Goal: Information Seeking & Learning: Compare options

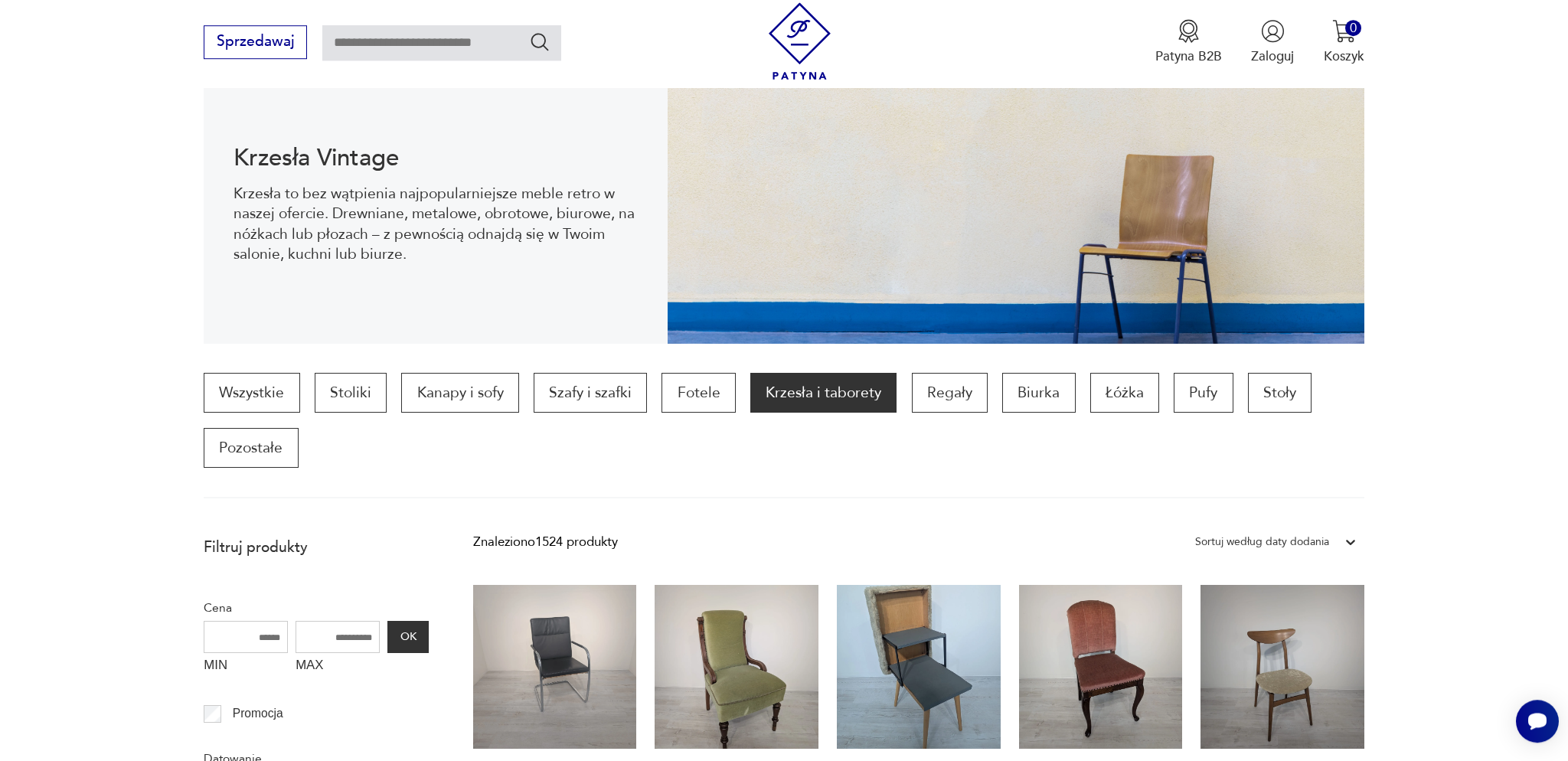
scroll to position [696, 0]
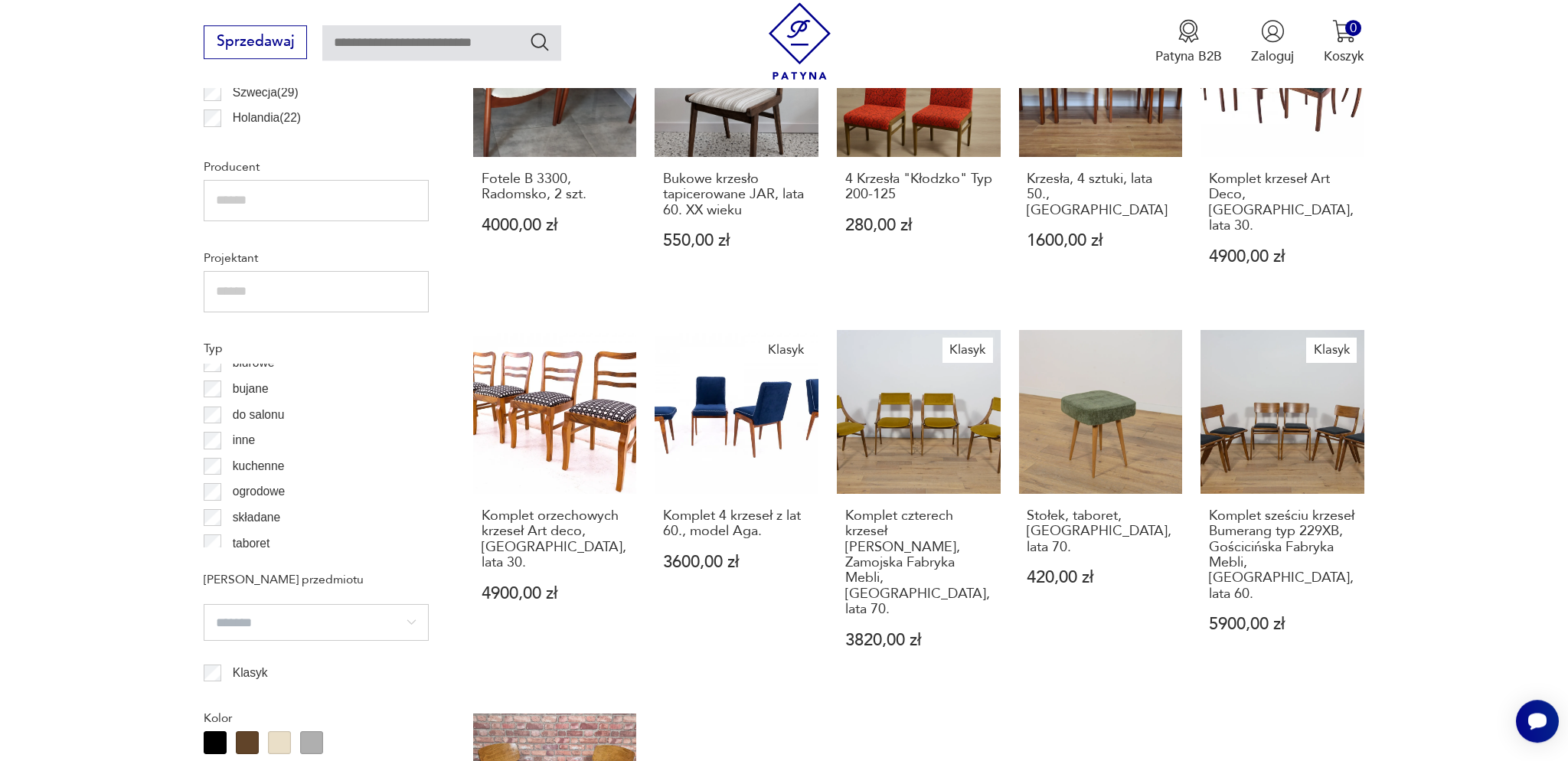
scroll to position [21, 0]
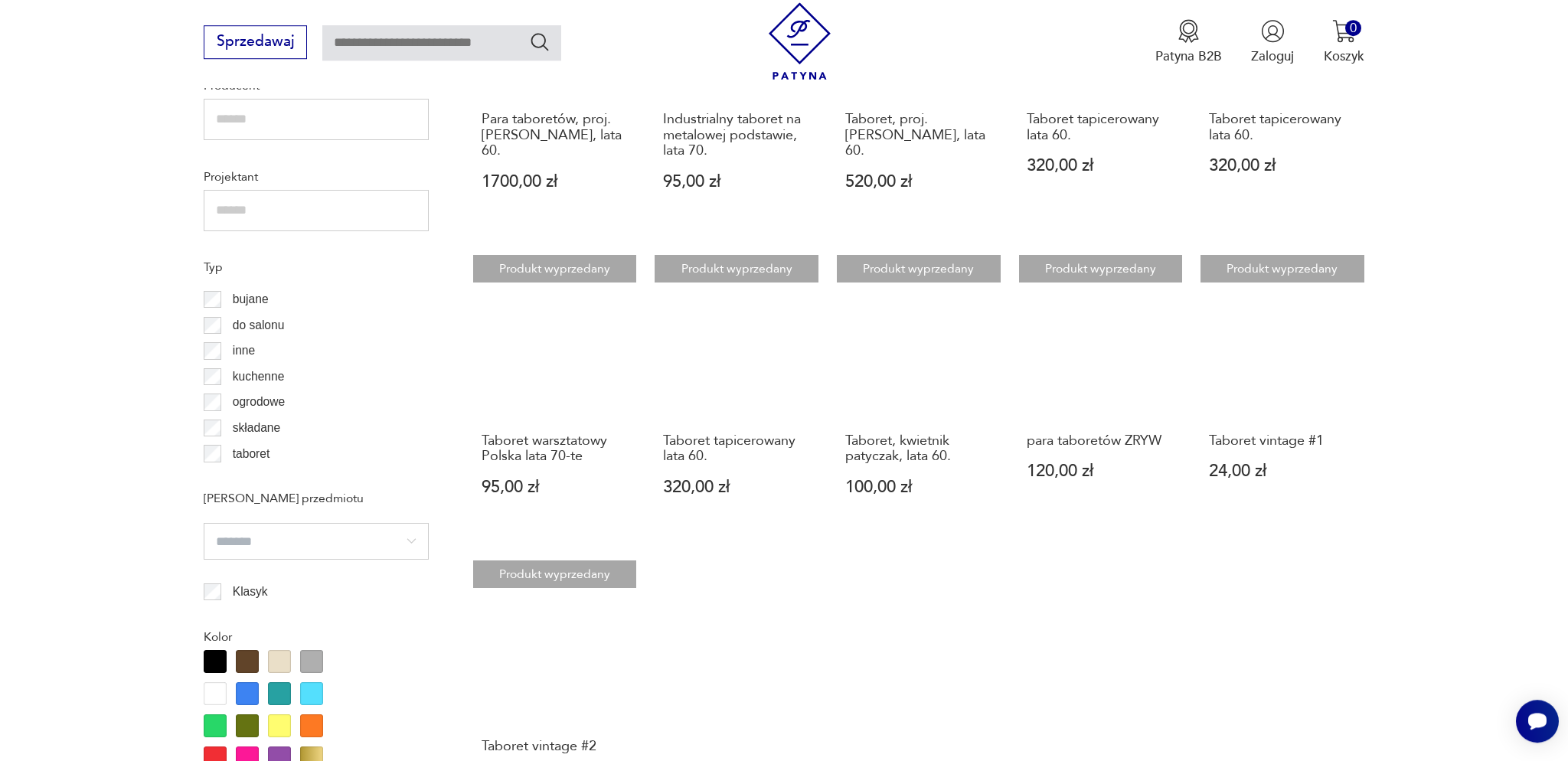
scroll to position [1479, 0]
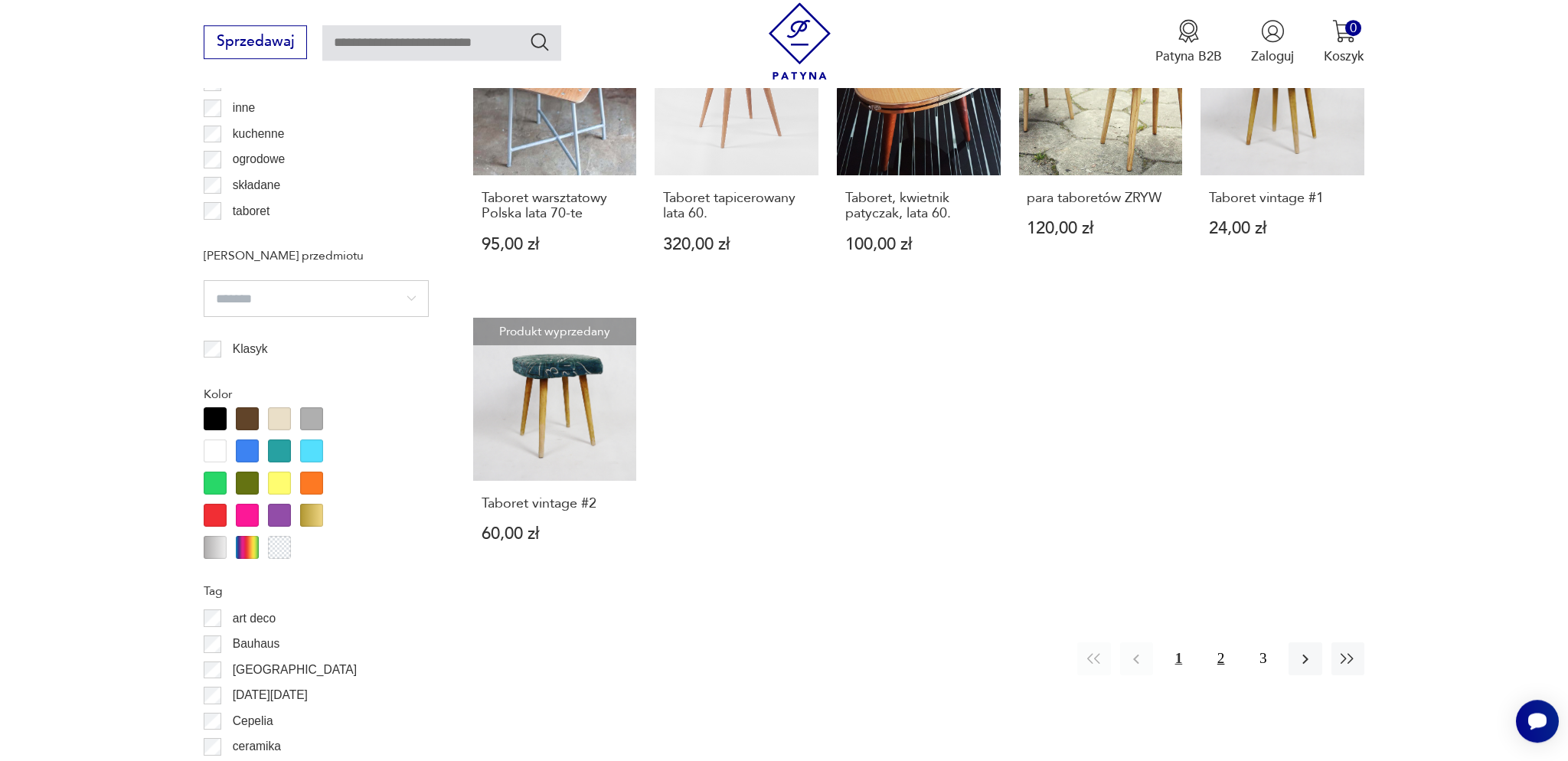
click at [1221, 644] on button "2" at bounding box center [1221, 658] width 33 height 33
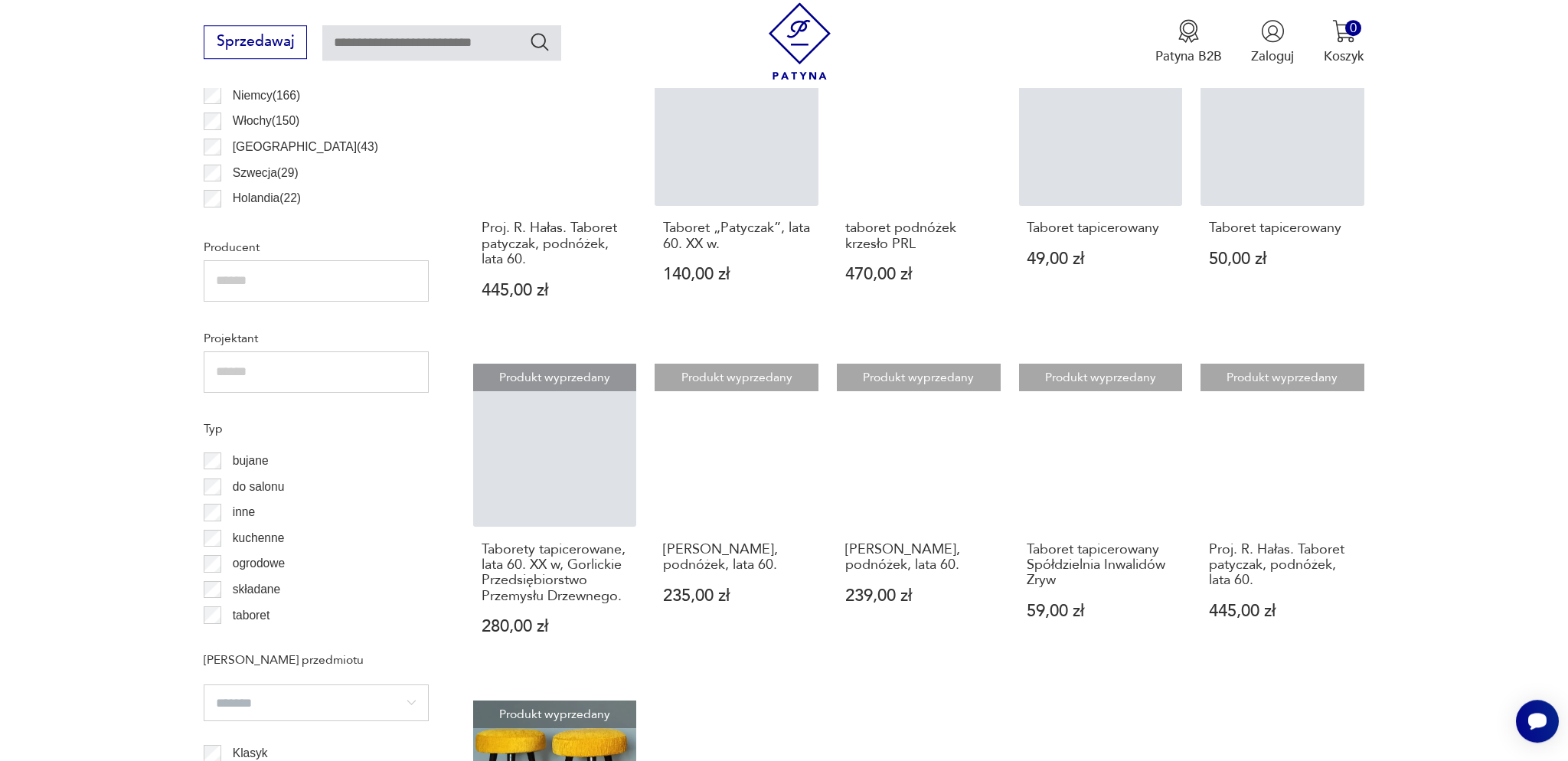
scroll to position [508, 0]
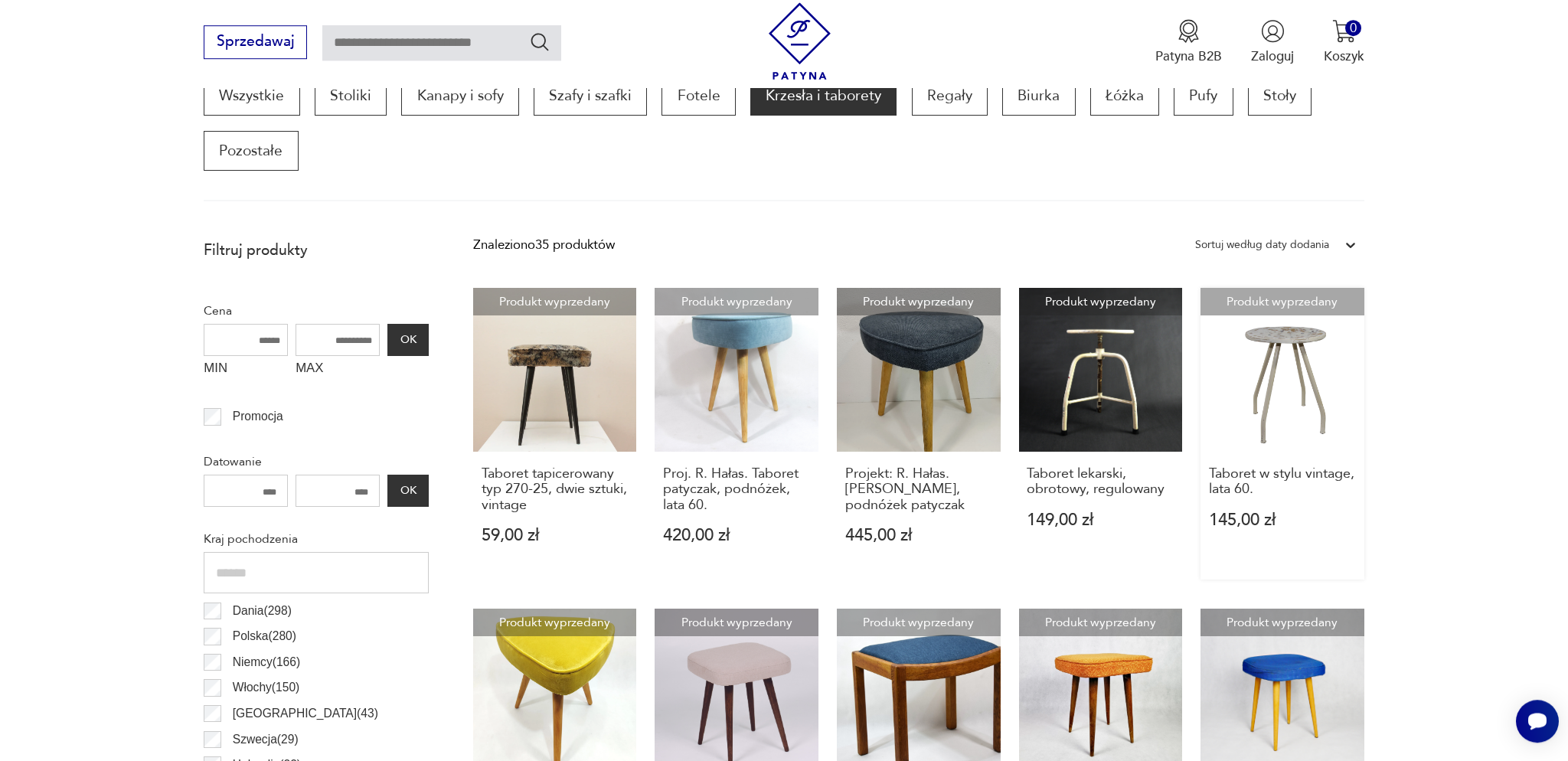
click at [1250, 385] on link "Produkt wyprzedany Taboret w stylu vintage, lata 60. 145,00 zł" at bounding box center [1282, 433] width 164 height 291
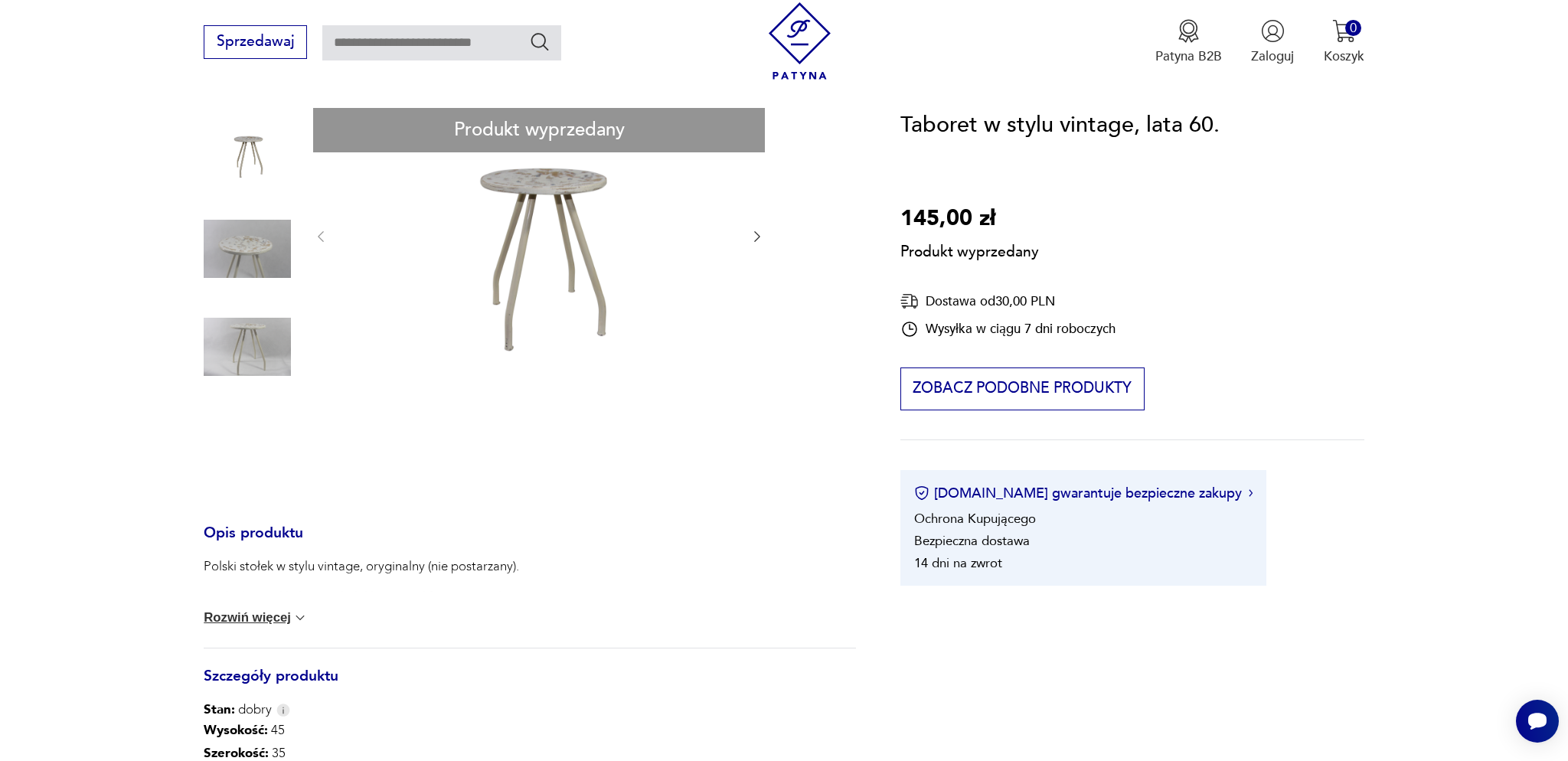
click at [755, 238] on div "Produkt wyprzedany Opis produktu Polski stołek w stylu vintage, oryginalny (nie…" at bounding box center [529, 567] width 653 height 919
click at [255, 254] on div "Produkt wyprzedany Opis produktu Polski stołek w stylu vintage, oryginalny (nie…" at bounding box center [529, 567] width 653 height 919
click at [758, 242] on div "Produkt wyprzedany Opis produktu Polski stołek w stylu vintage, oryginalny (nie…" at bounding box center [529, 567] width 653 height 919
click at [755, 238] on div "Produkt wyprzedany Opis produktu Polski stołek w stylu vintage, oryginalny (nie…" at bounding box center [529, 567] width 653 height 919
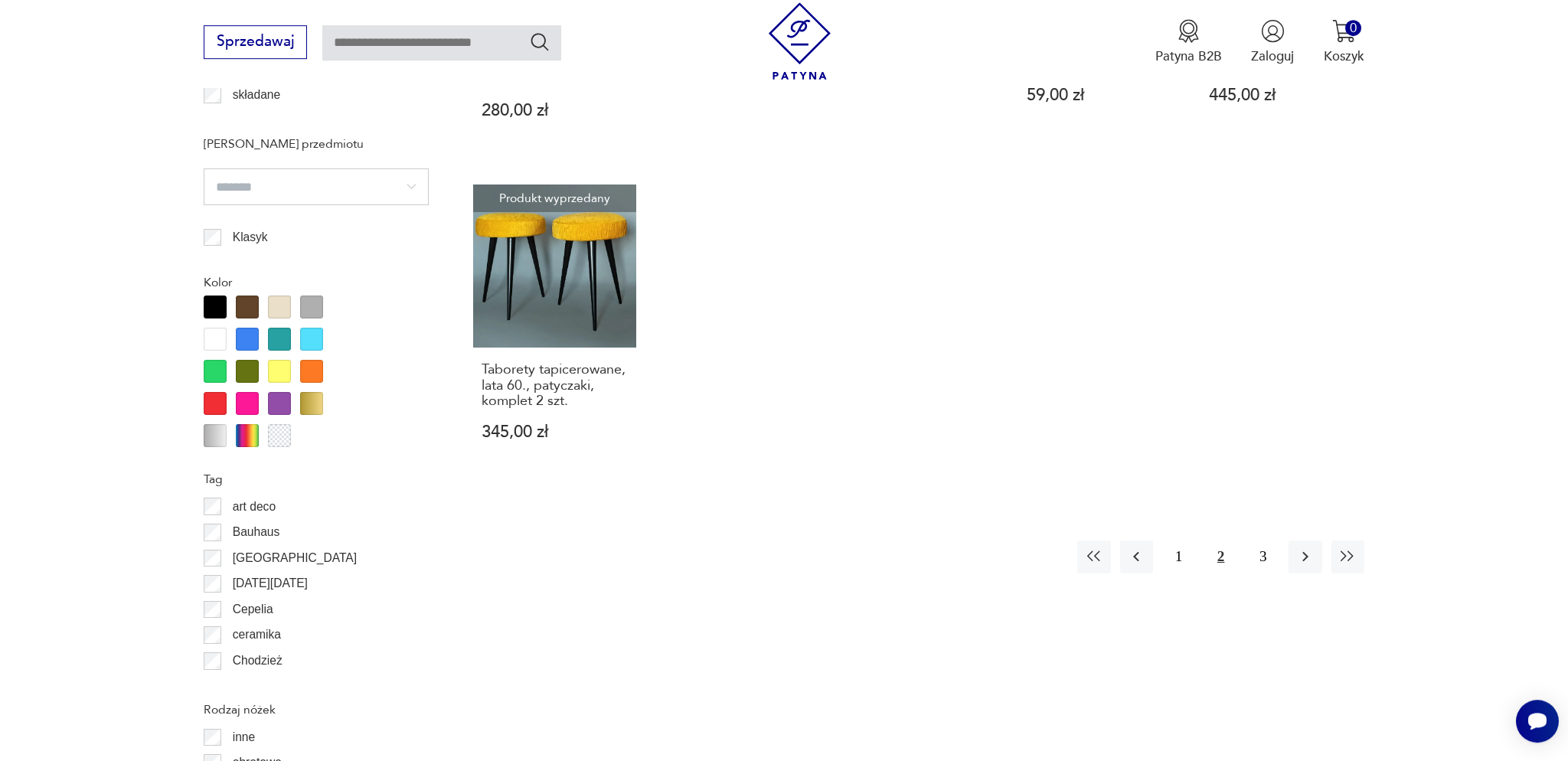
scroll to position [1621, 0]
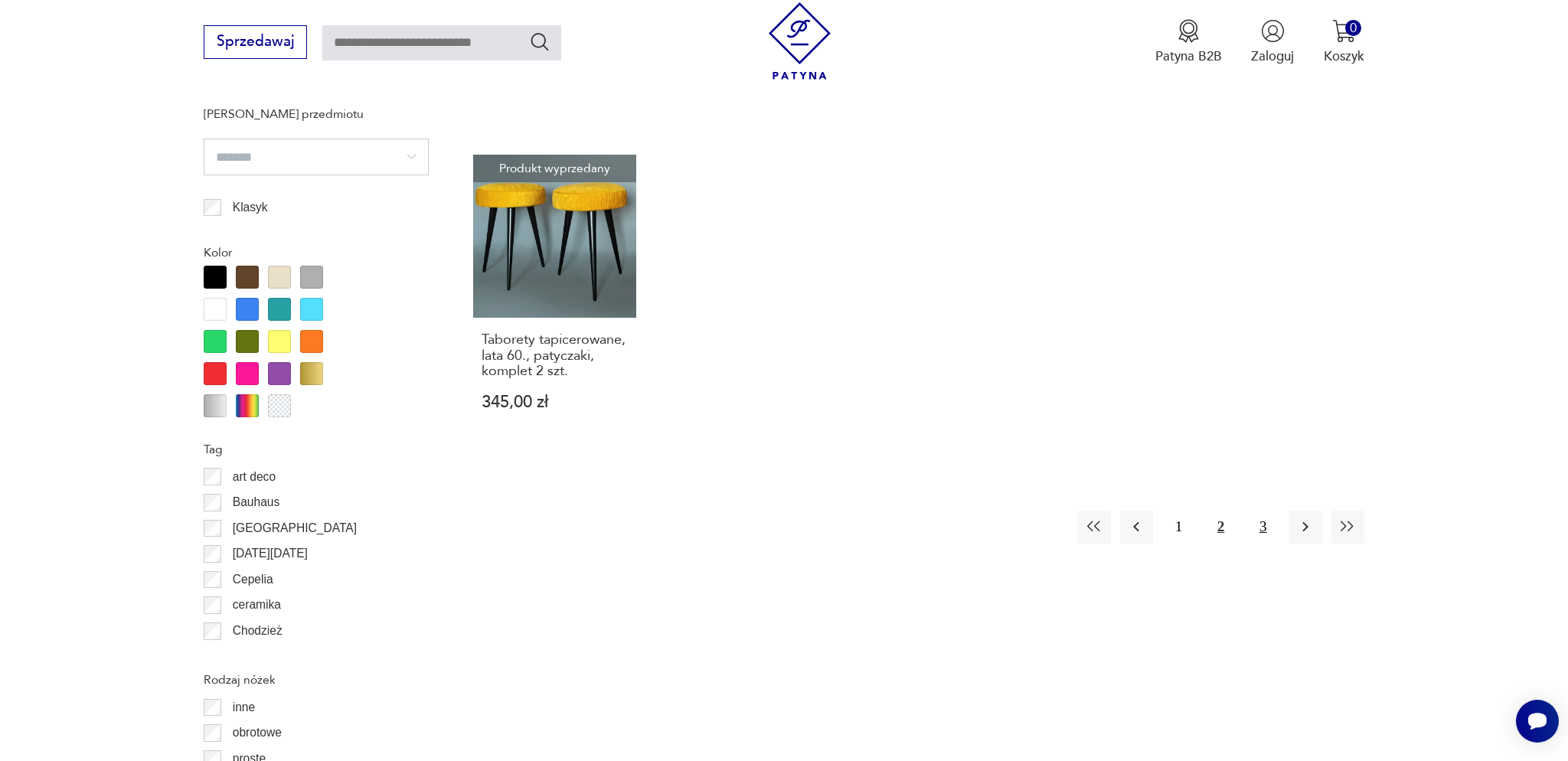
click at [1260, 528] on button "3" at bounding box center [1262, 527] width 33 height 33
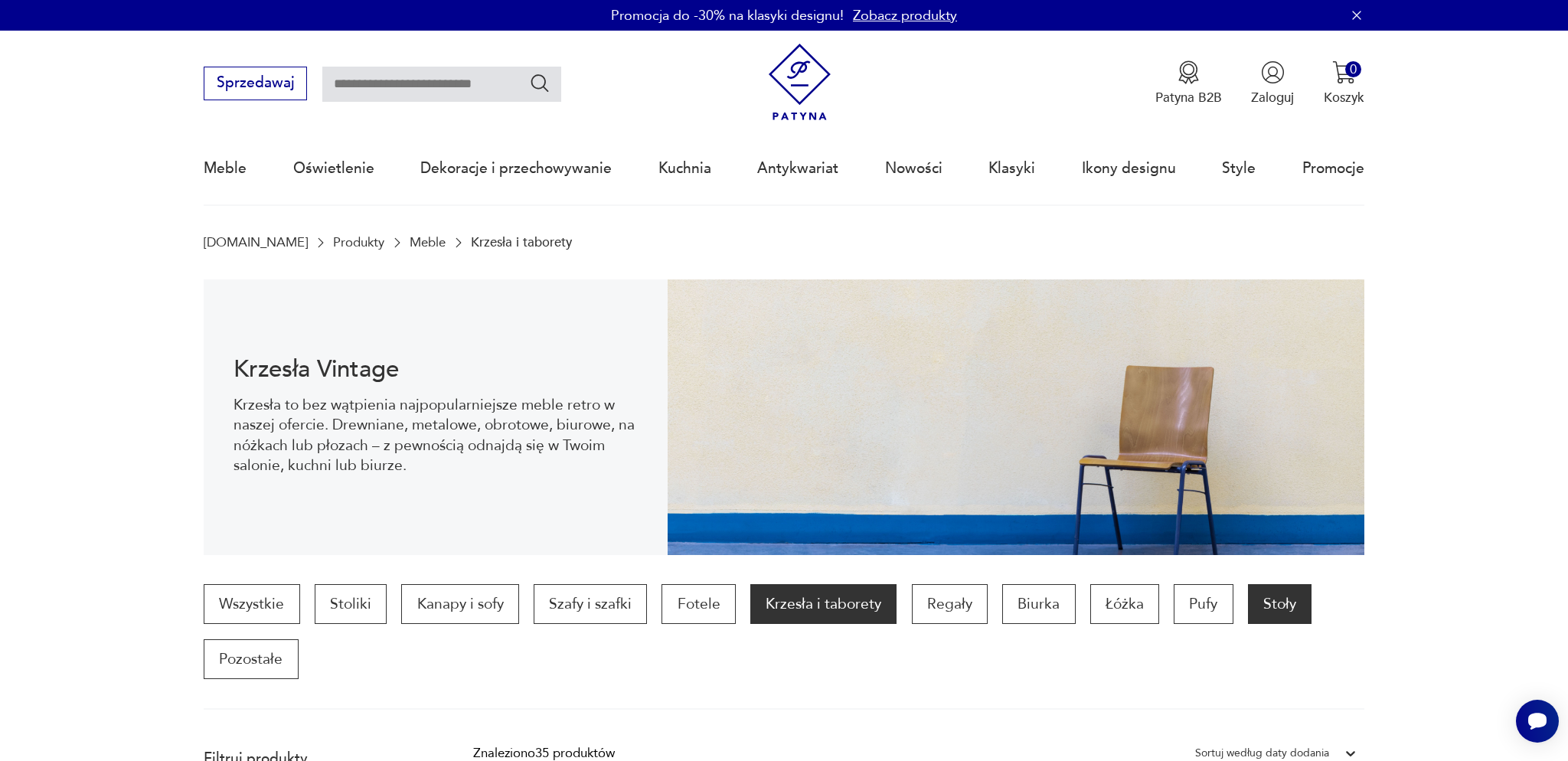
click at [1298, 618] on p "Stoły" at bounding box center [1280, 604] width 63 height 40
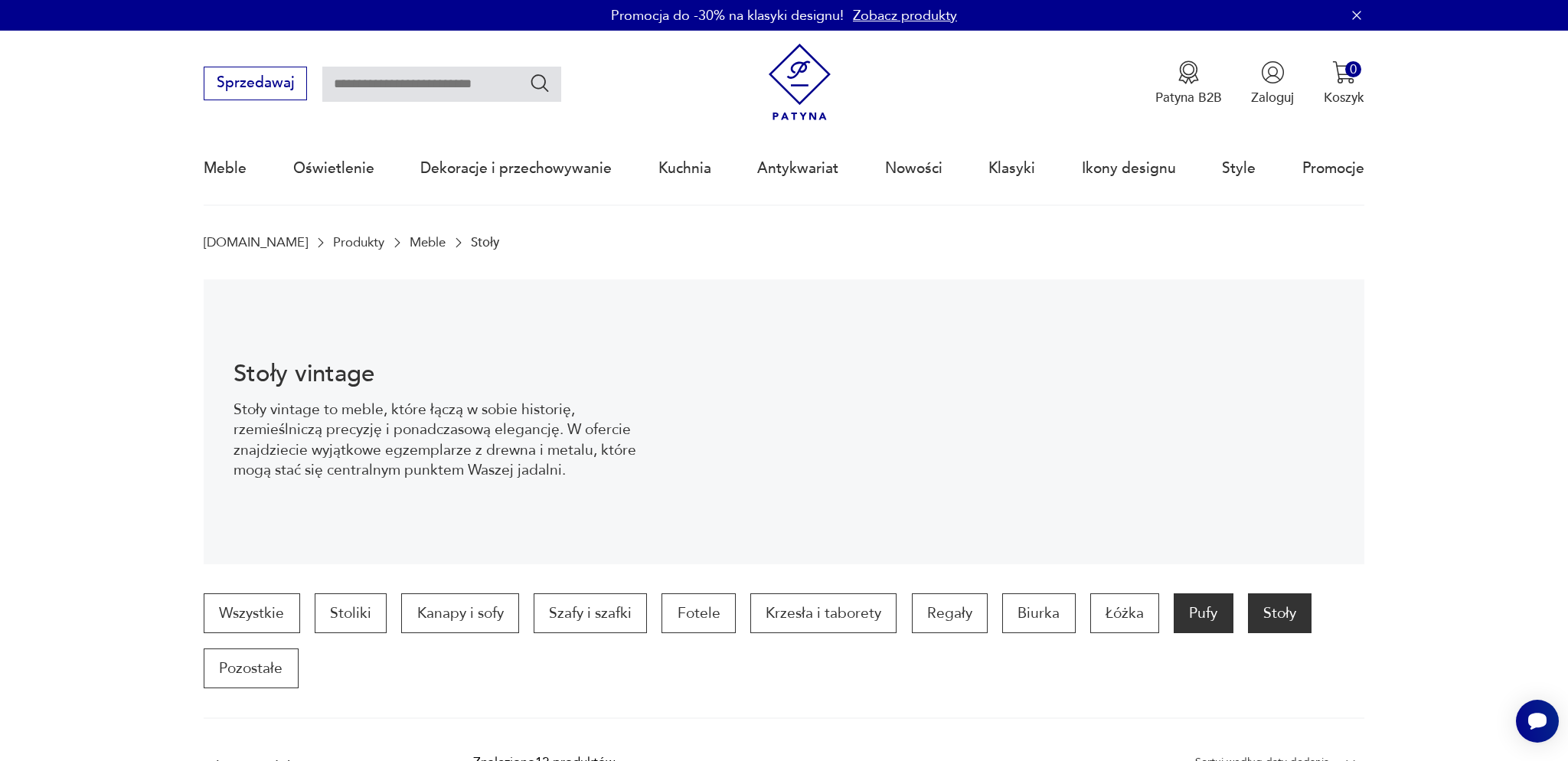
click at [1187, 623] on p "Pufy" at bounding box center [1204, 613] width 59 height 40
